Goal: Transaction & Acquisition: Subscribe to service/newsletter

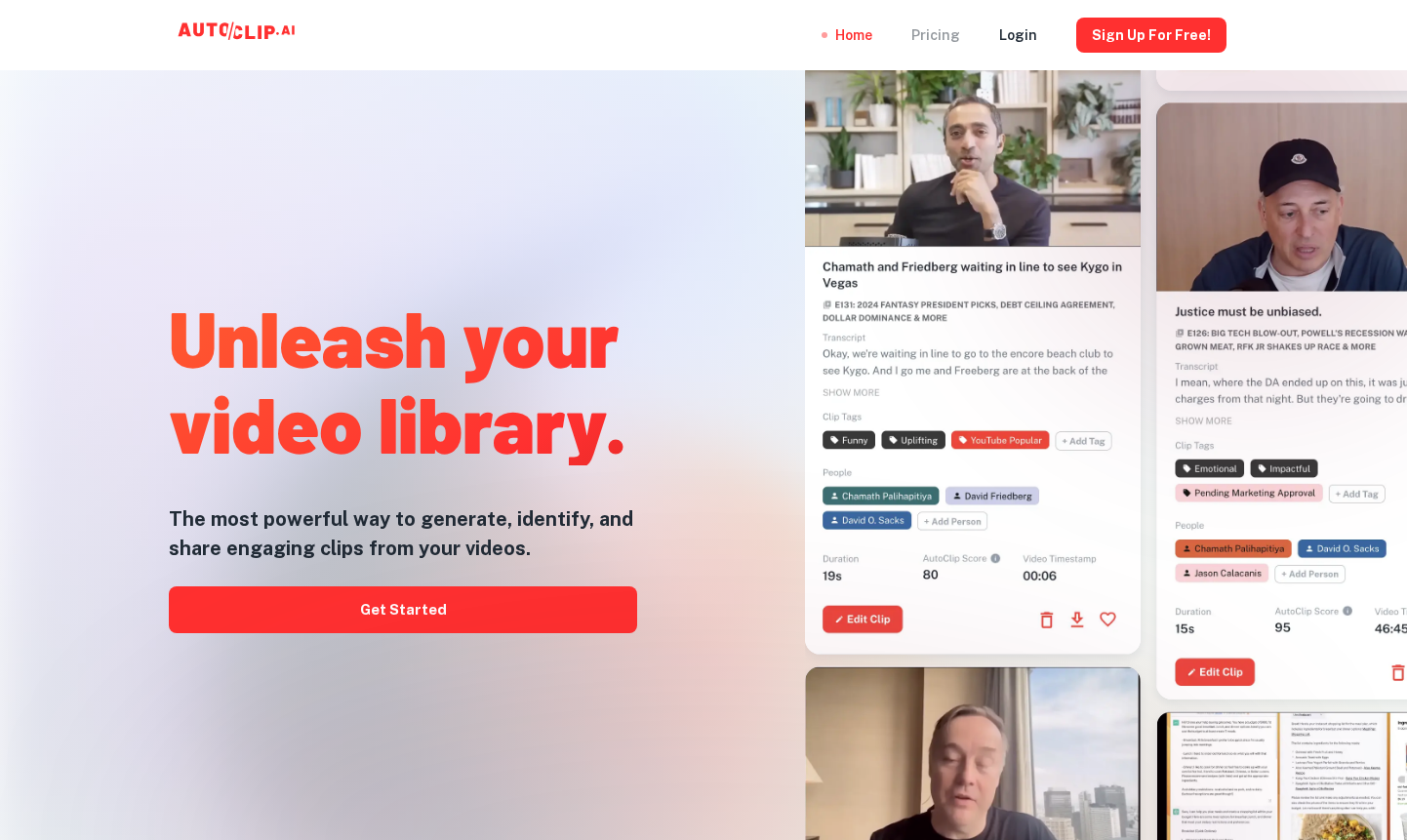
click at [941, 31] on div "Pricing" at bounding box center [936, 34] width 49 height 70
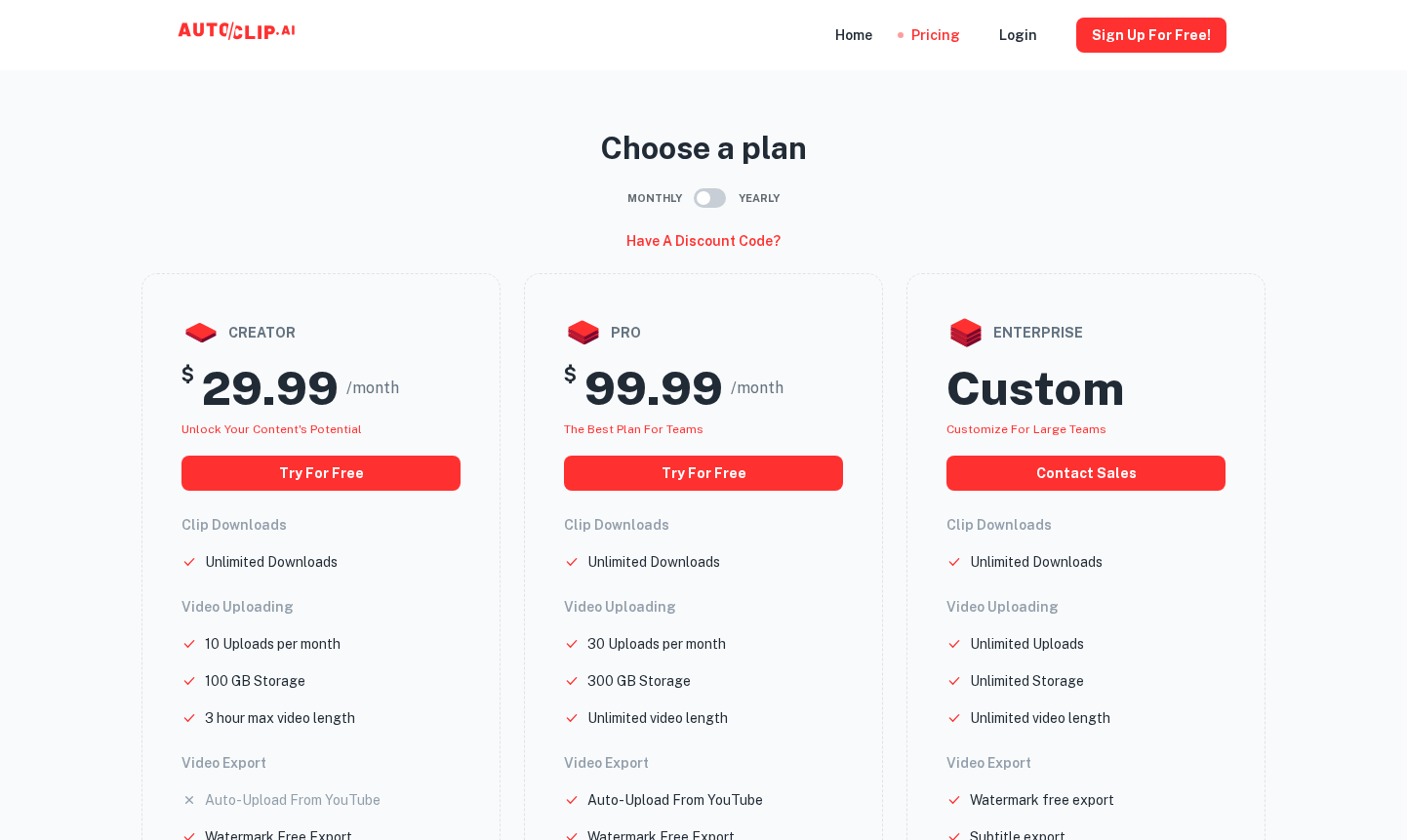
click at [433, 385] on div "$ 29.99 /month" at bounding box center [321, 388] width 279 height 56
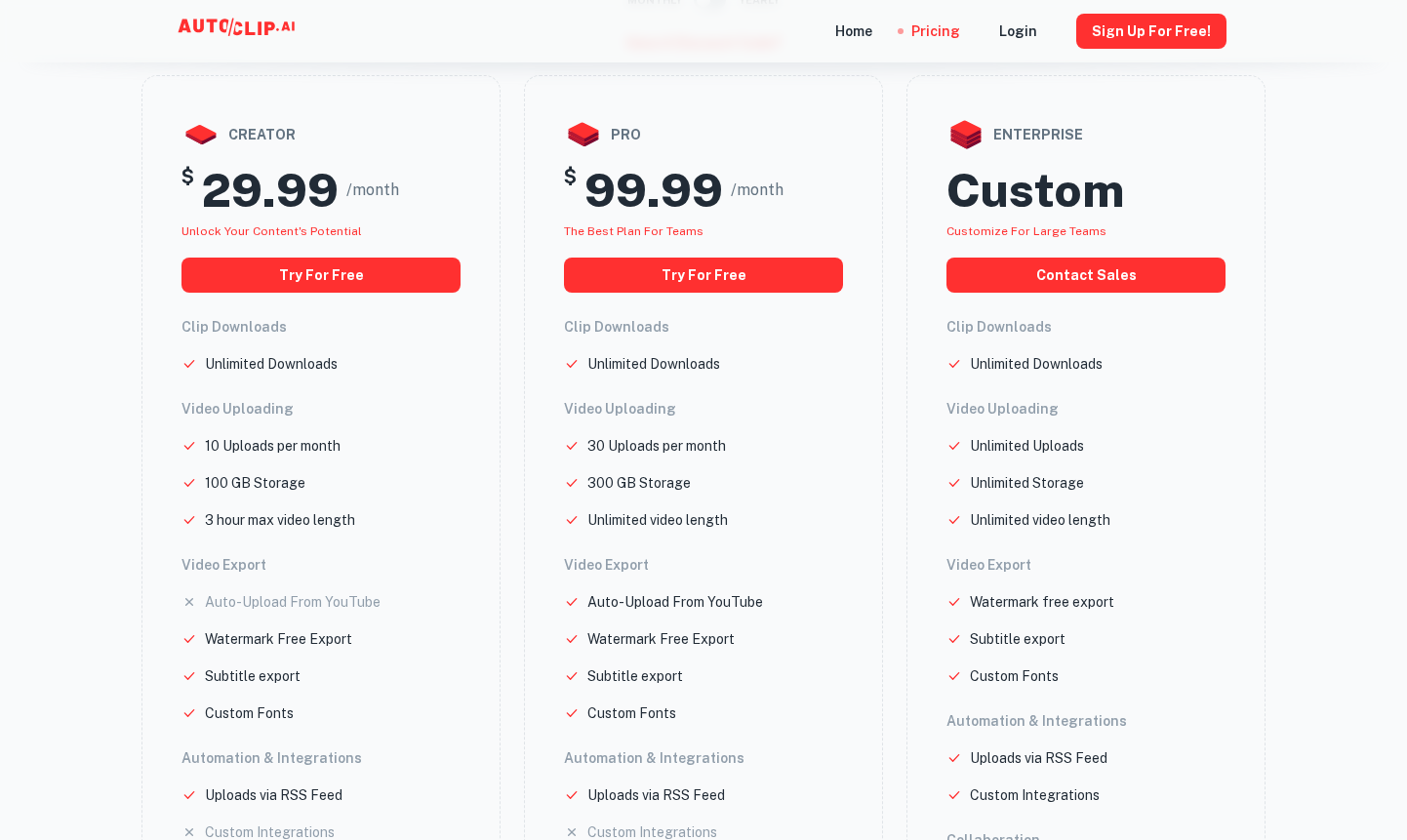
scroll to position [229, 0]
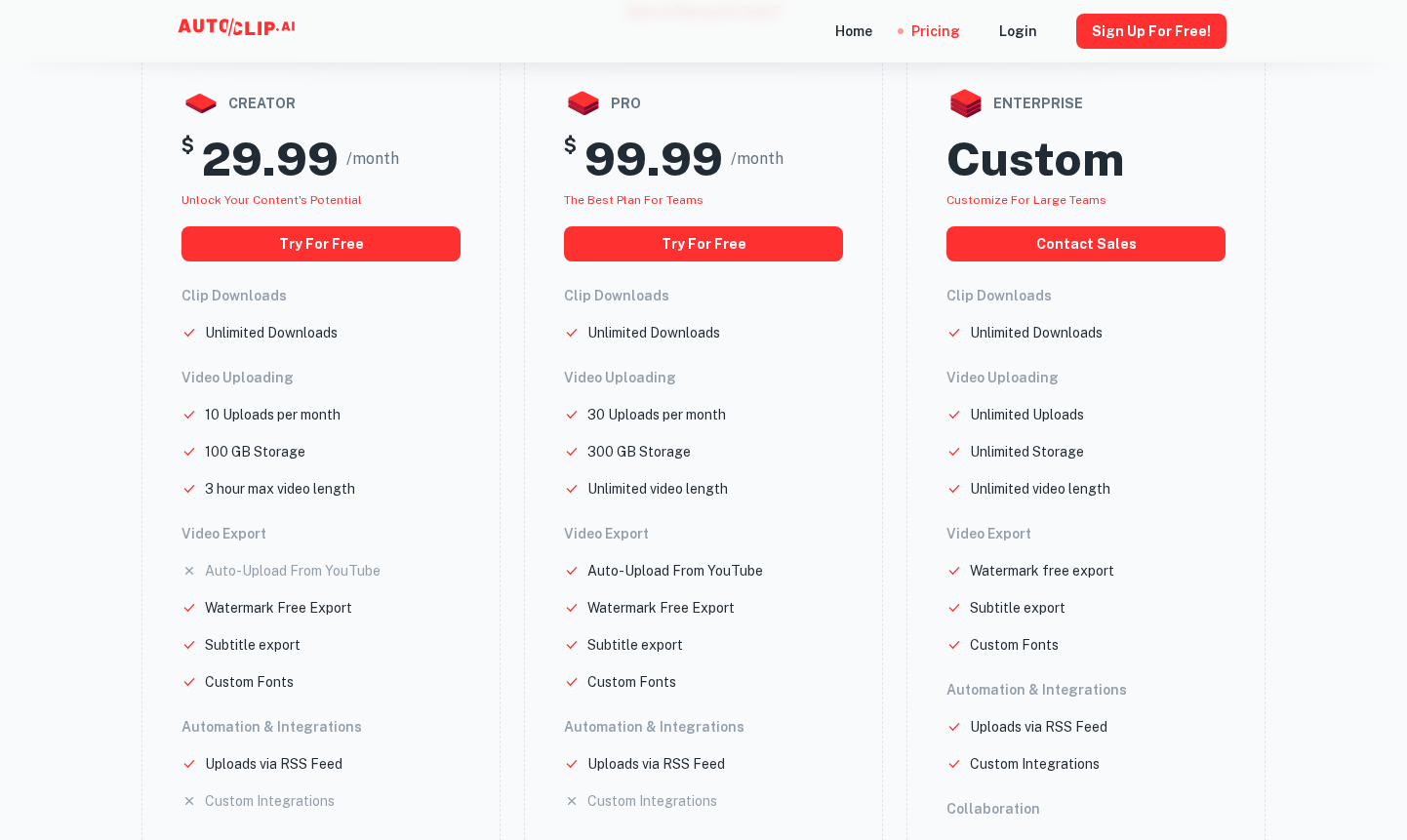
click at [225, 37] on icon at bounding box center [239, 31] width 195 height 39
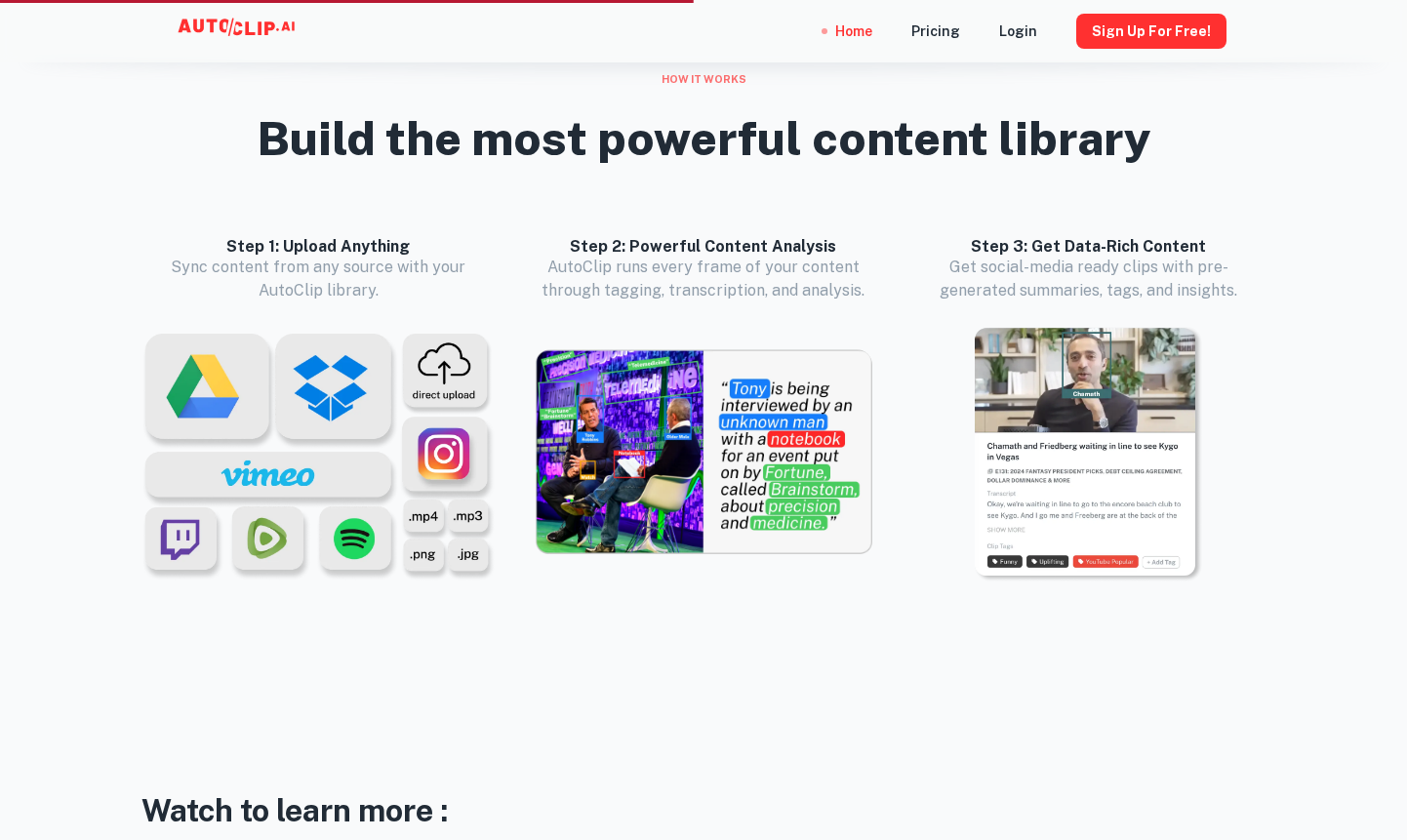
scroll to position [1932, 0]
